Goal: Task Accomplishment & Management: Manage account settings

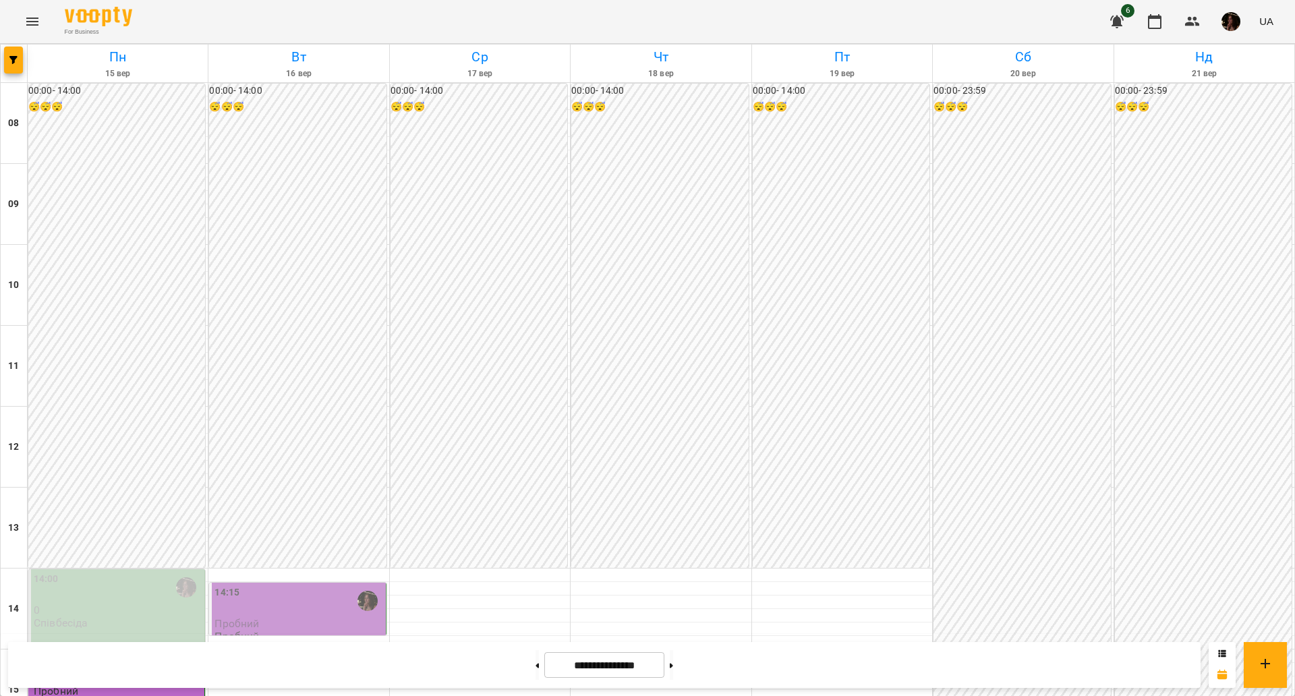
scroll to position [412, 0]
click at [341, 585] on div "14:15" at bounding box center [298, 600] width 168 height 31
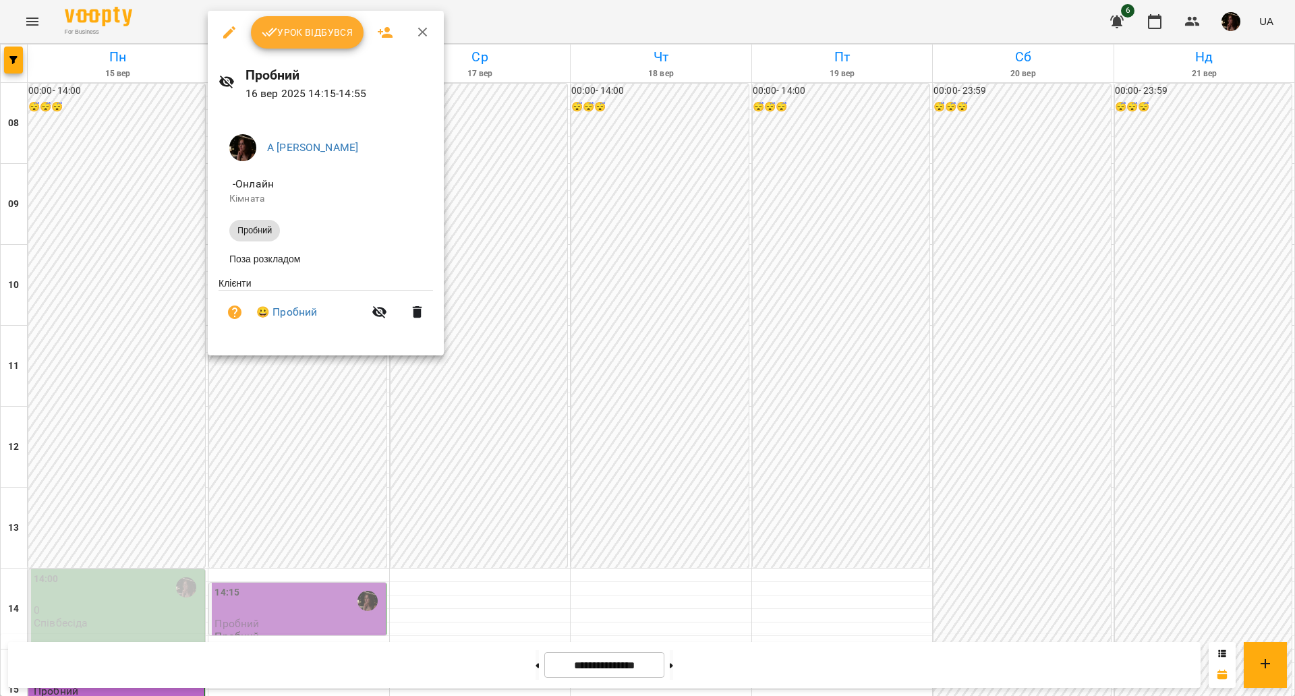
click at [313, 17] on button "Урок відбувся" at bounding box center [307, 32] width 113 height 32
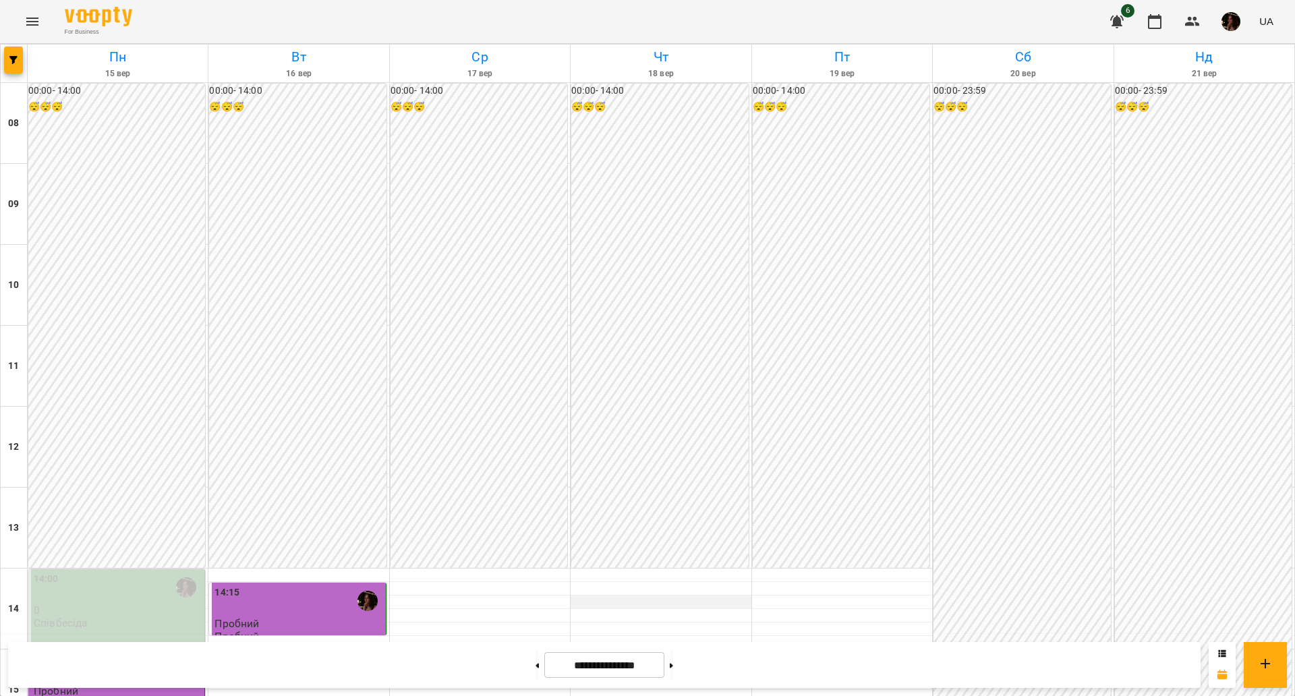
scroll to position [253, 0]
